Goal: Task Accomplishment & Management: Use online tool/utility

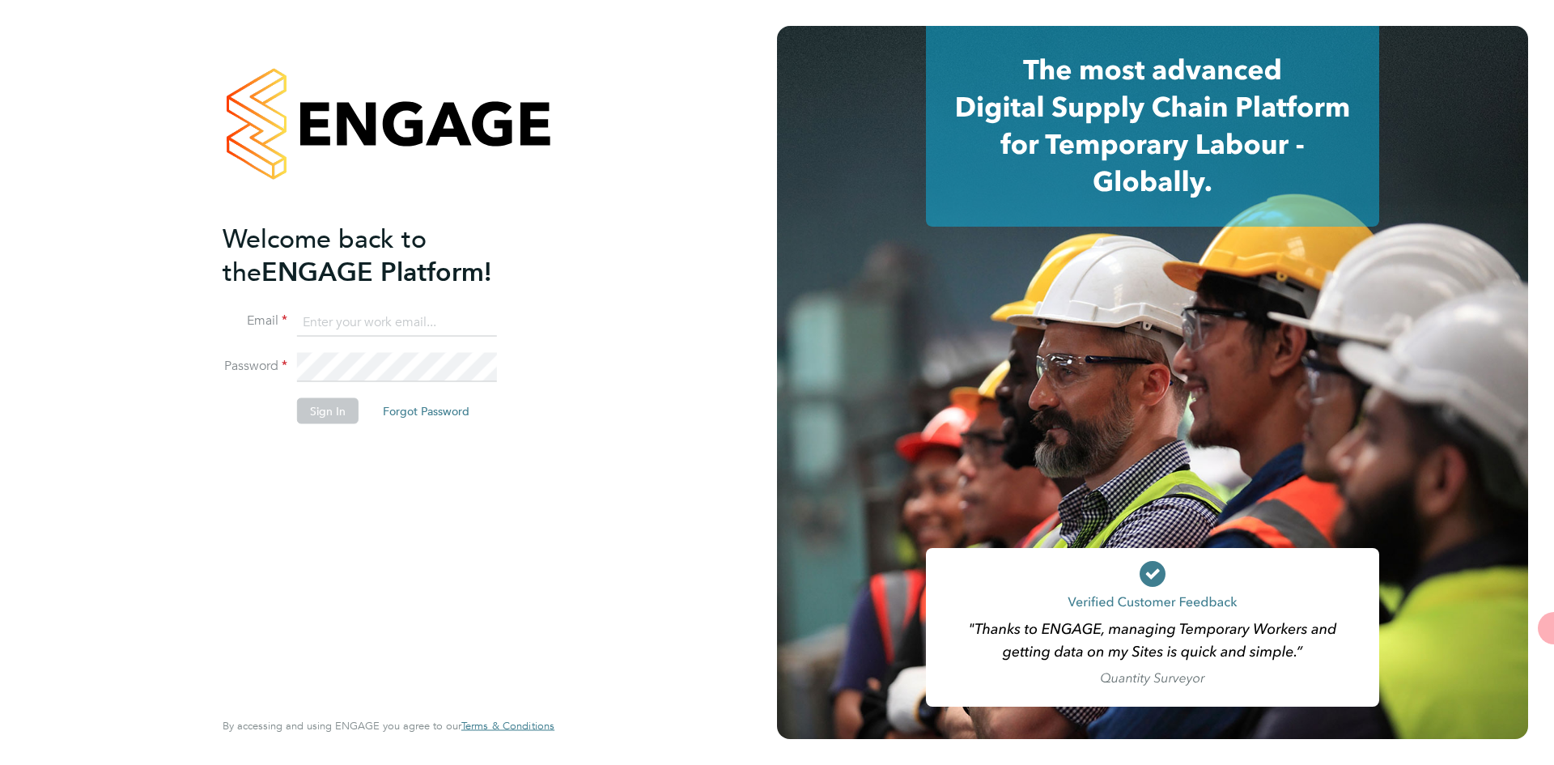
type input "[PERSON_NAME][EMAIL_ADDRESS][DOMAIN_NAME]"
click at [339, 408] on button "Sign In" at bounding box center [328, 411] width 62 height 26
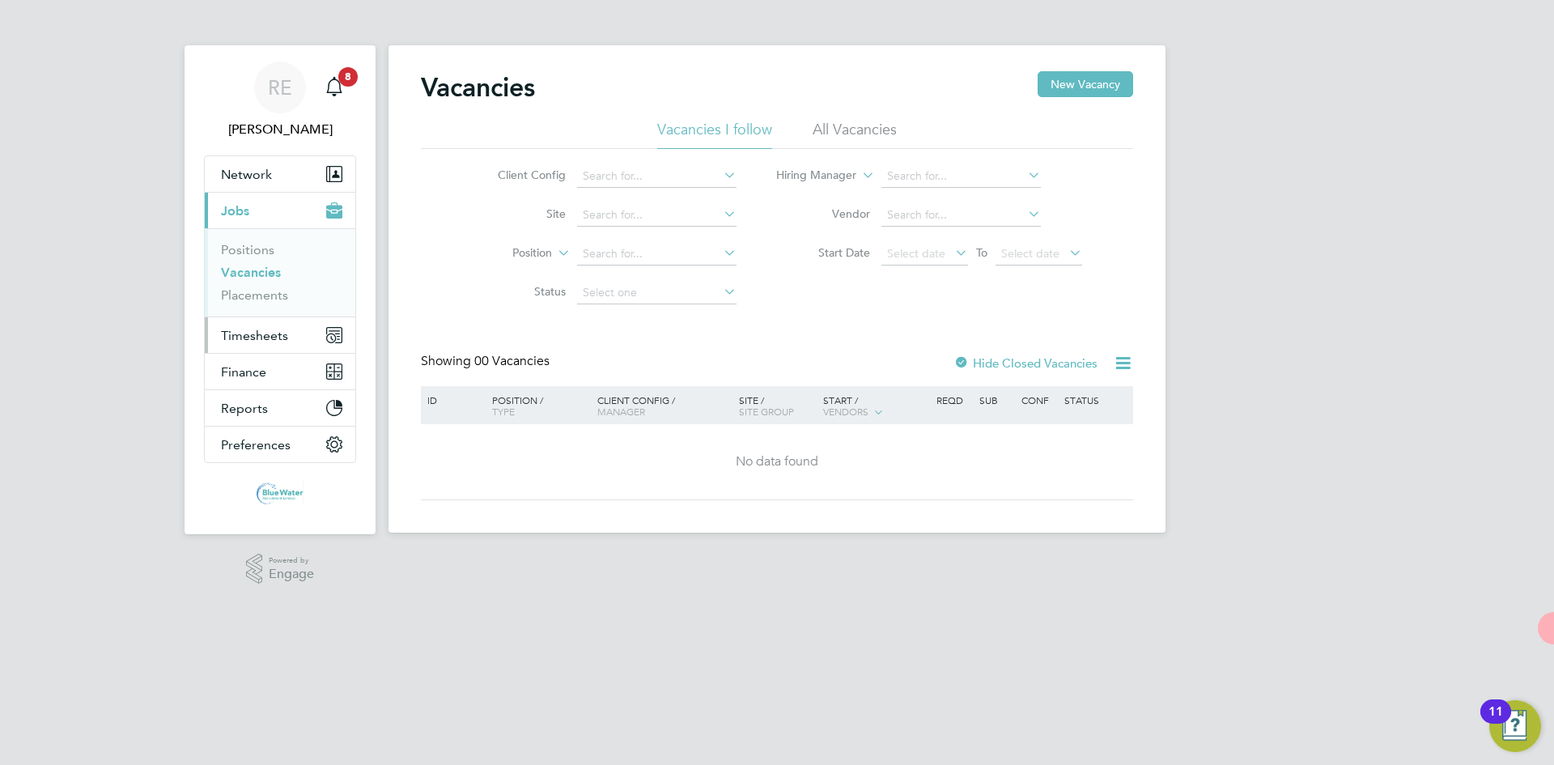
click at [257, 325] on button "Timesheets" at bounding box center [280, 335] width 151 height 36
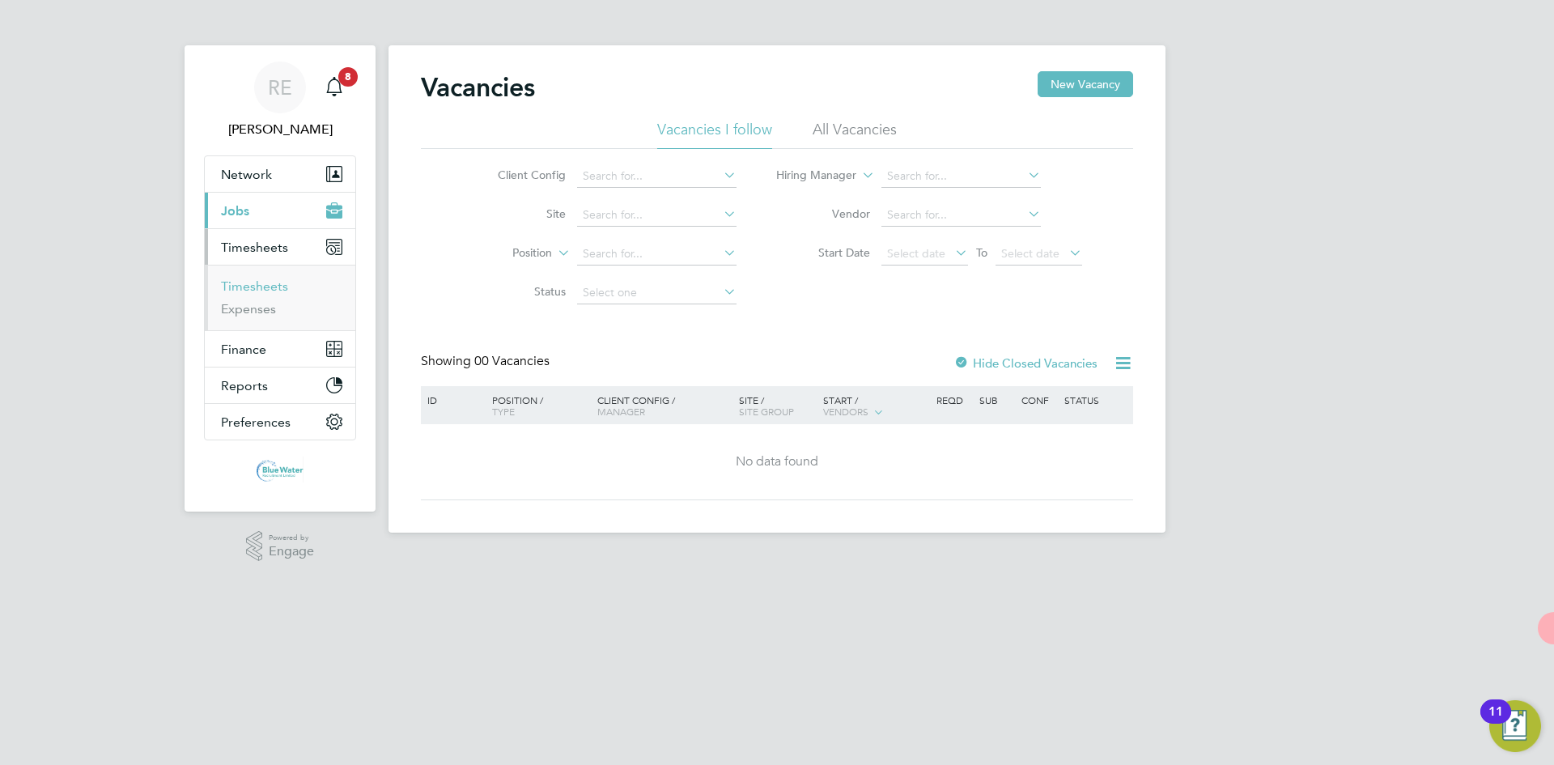
click at [262, 290] on link "Timesheets" at bounding box center [254, 286] width 67 height 15
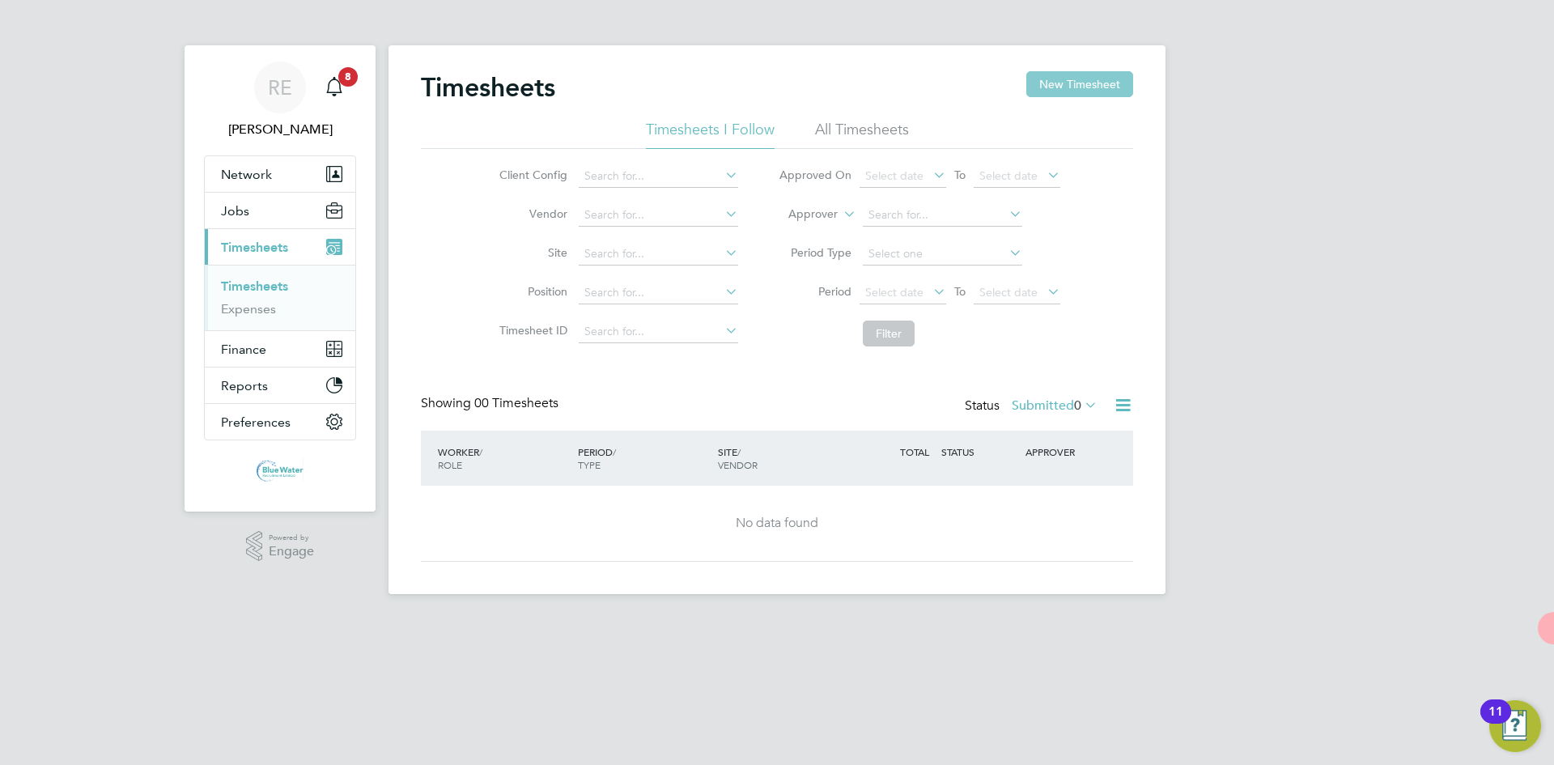
click at [1071, 83] on button "New Timesheet" at bounding box center [1080, 84] width 107 height 26
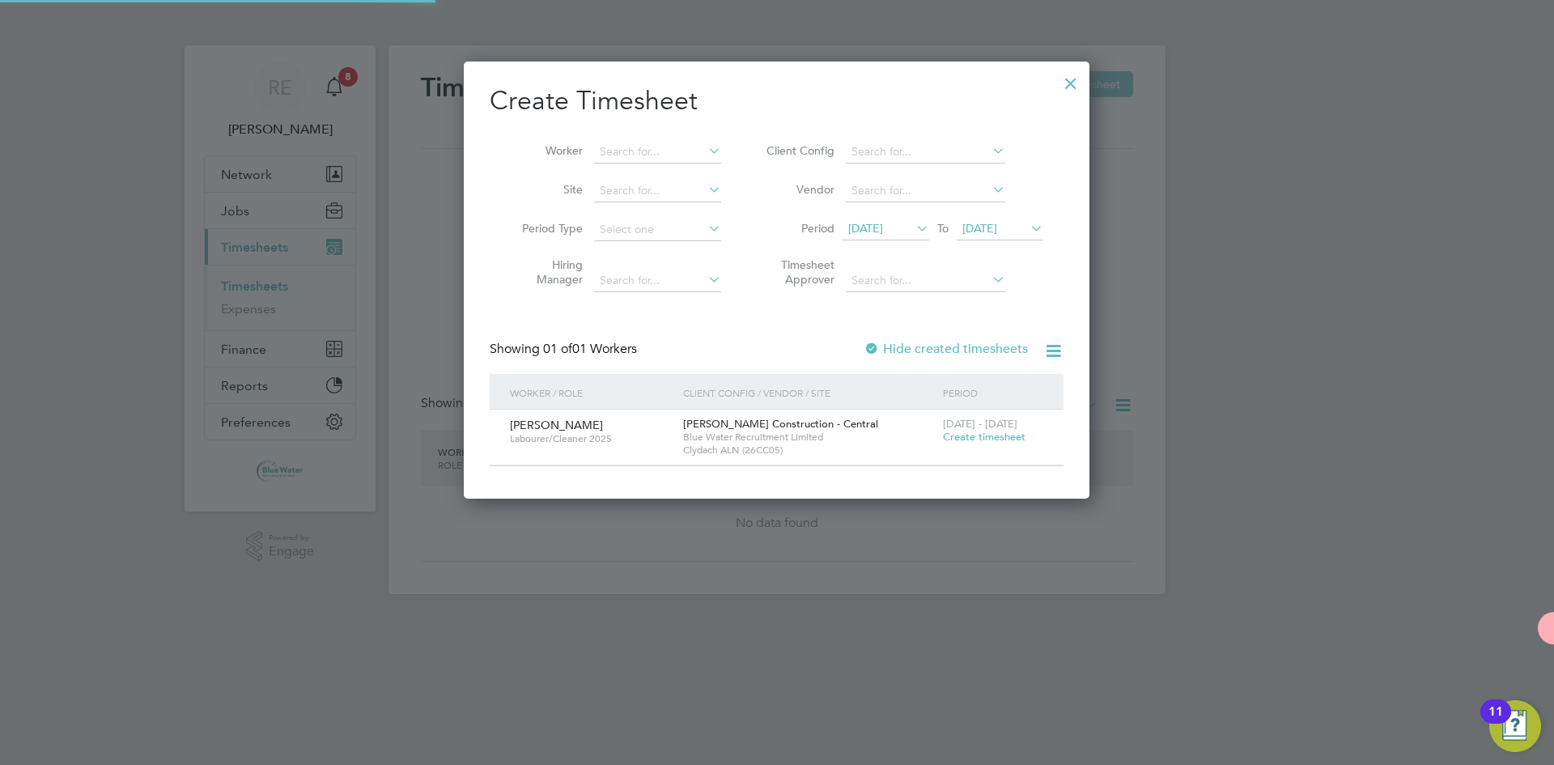
scroll to position [436, 627]
